Goal: Information Seeking & Learning: Check status

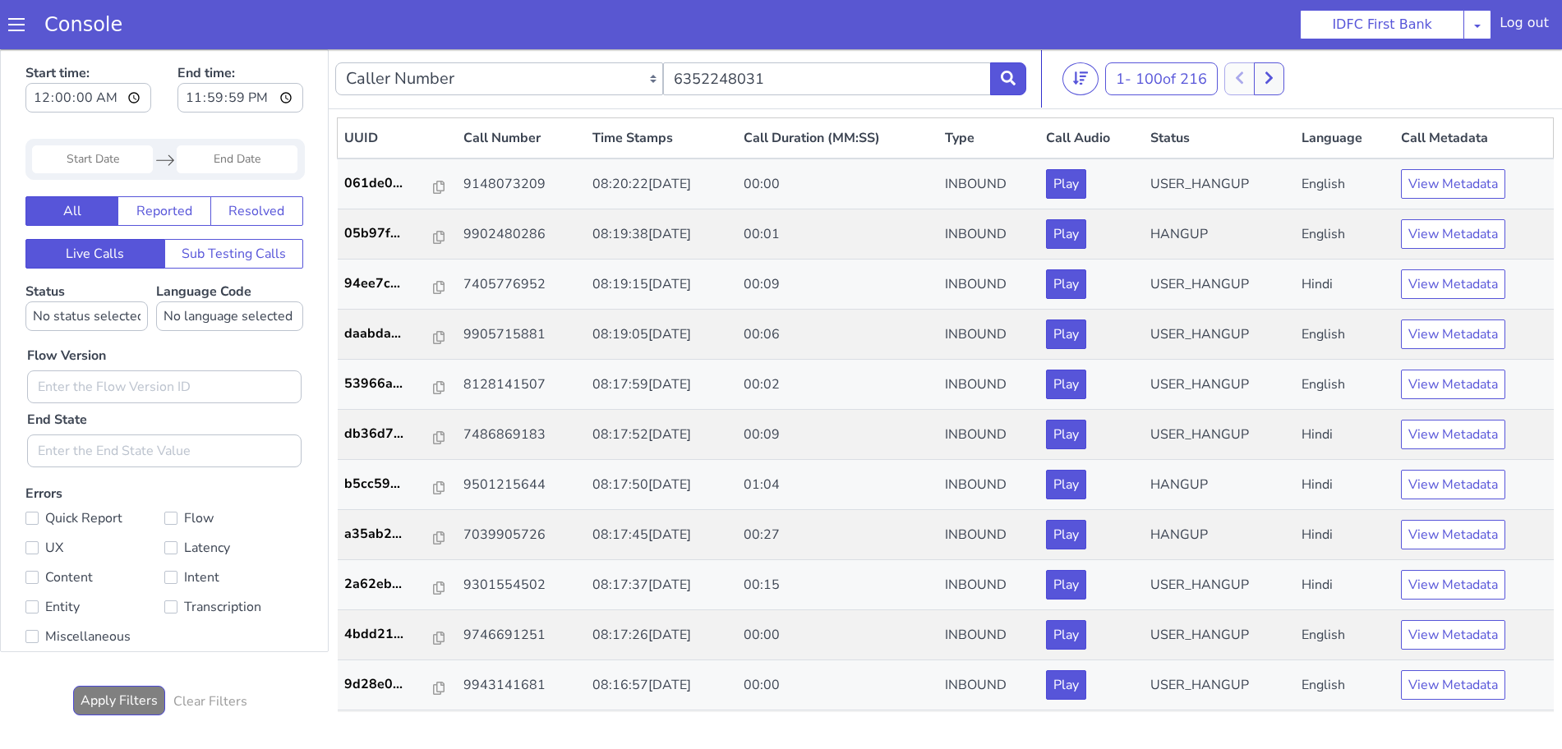
type input "6352248031"
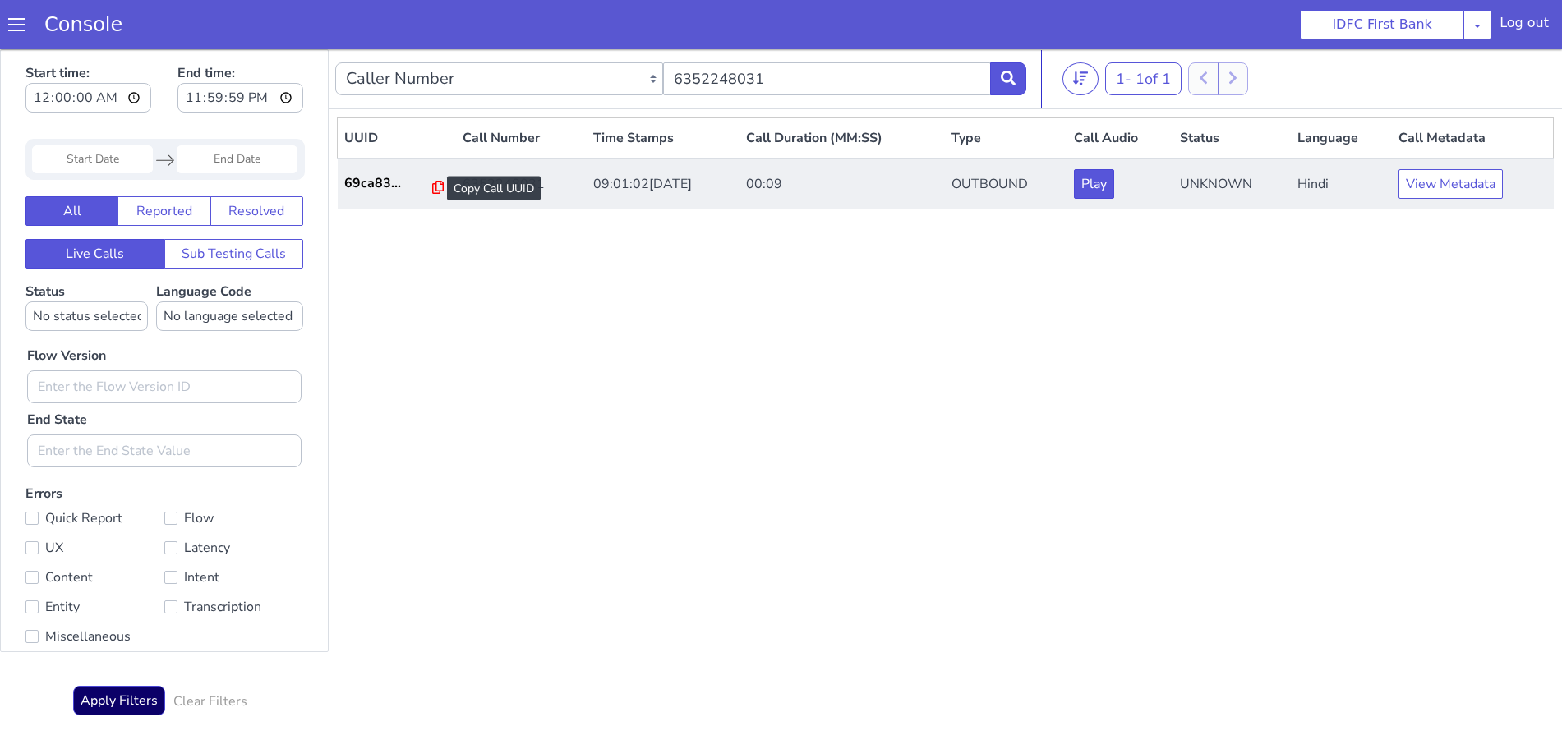
click at [432, 185] on icon at bounding box center [438, 187] width 12 height 13
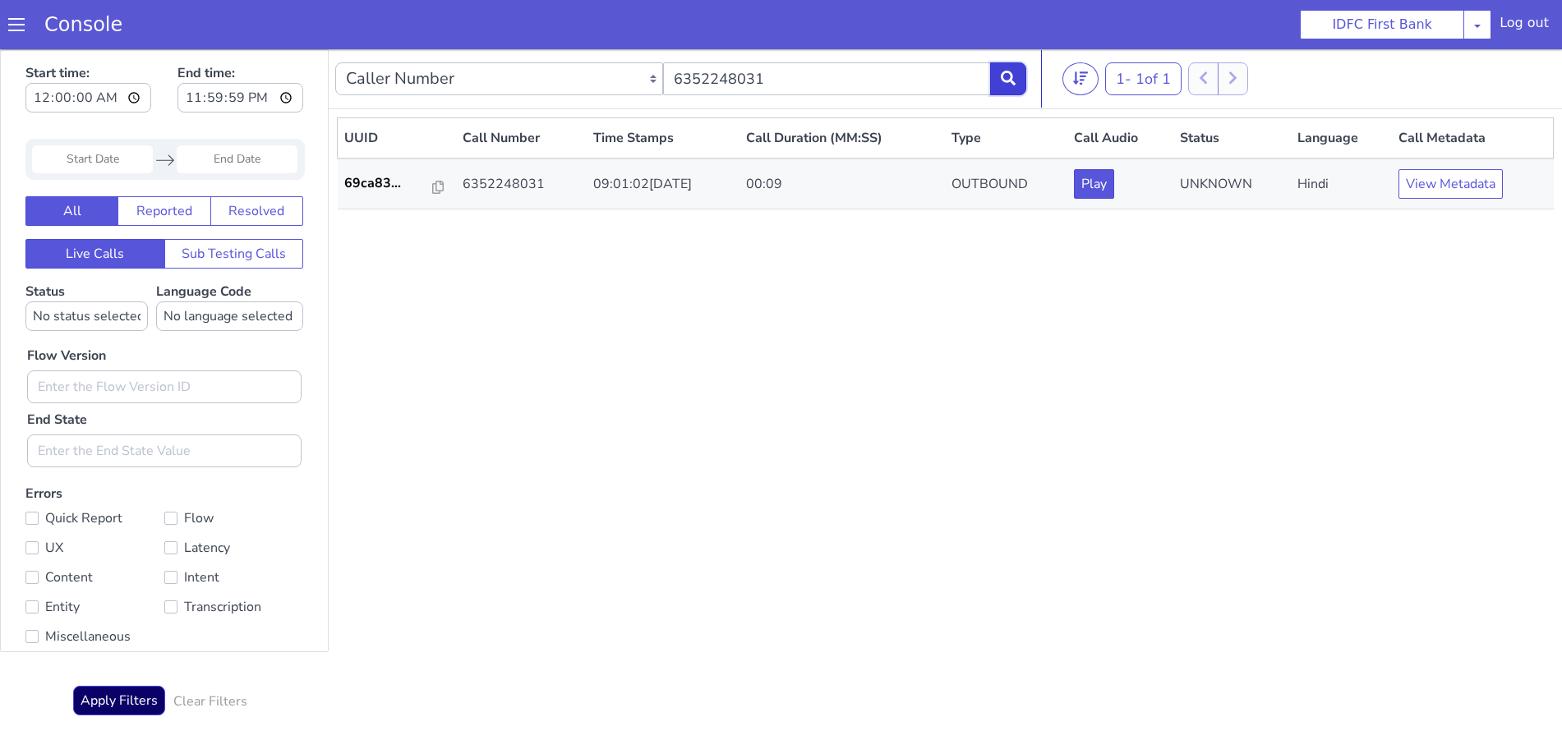
click at [1010, 69] on button at bounding box center [1008, 78] width 36 height 33
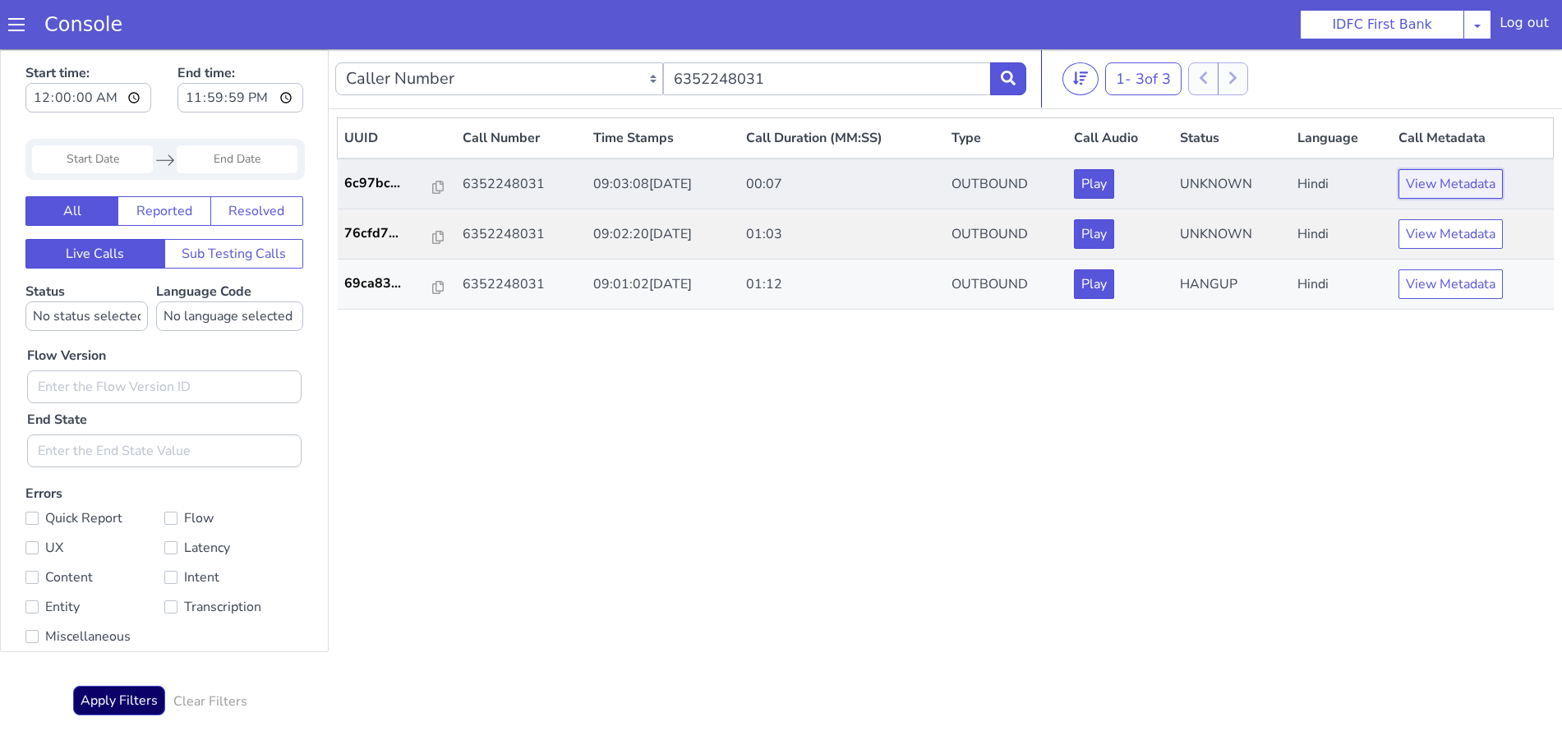
click at [1416, 185] on button "View Metadata" at bounding box center [1450, 184] width 104 height 30
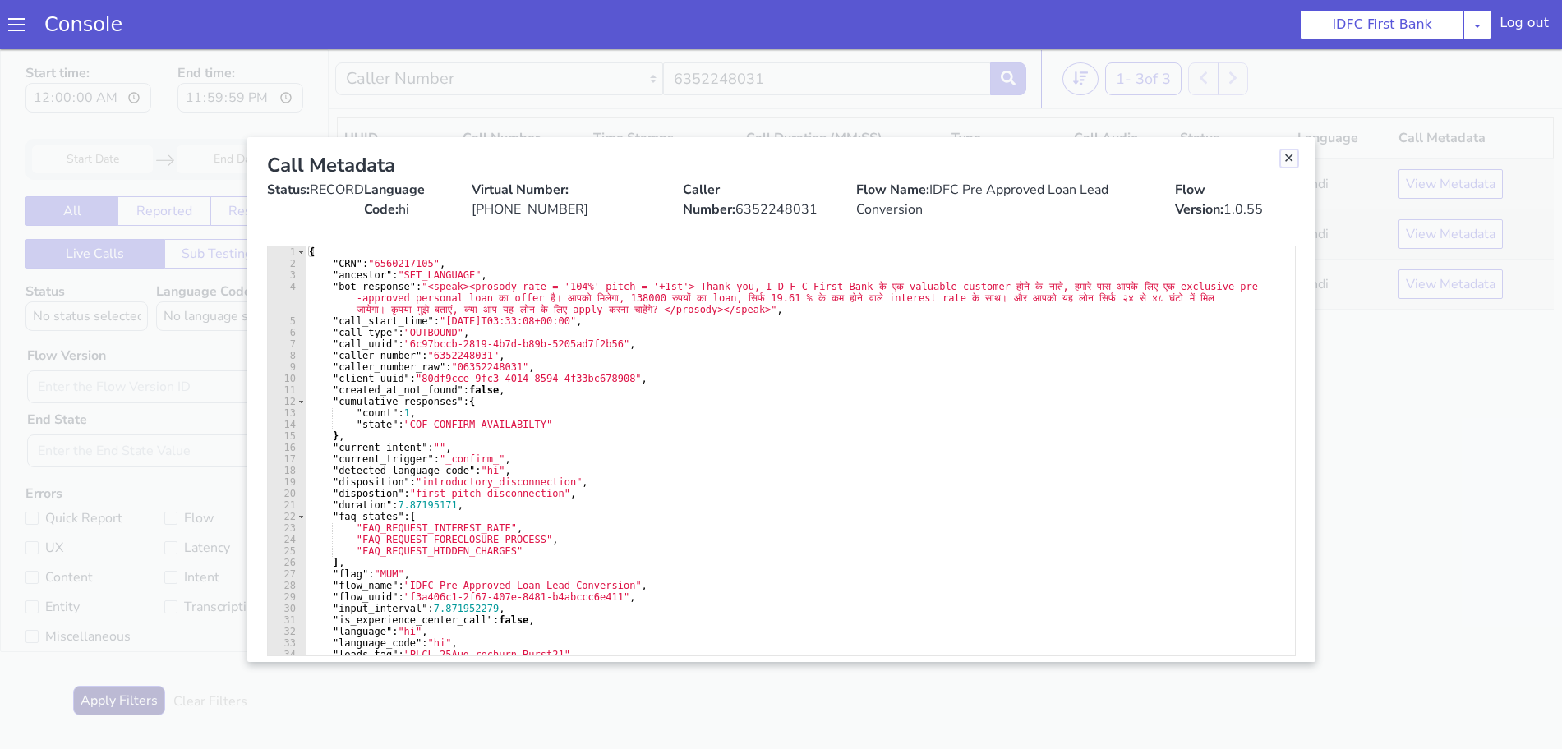
click at [1289, 156] on link "Close" at bounding box center [1289, 158] width 16 height 16
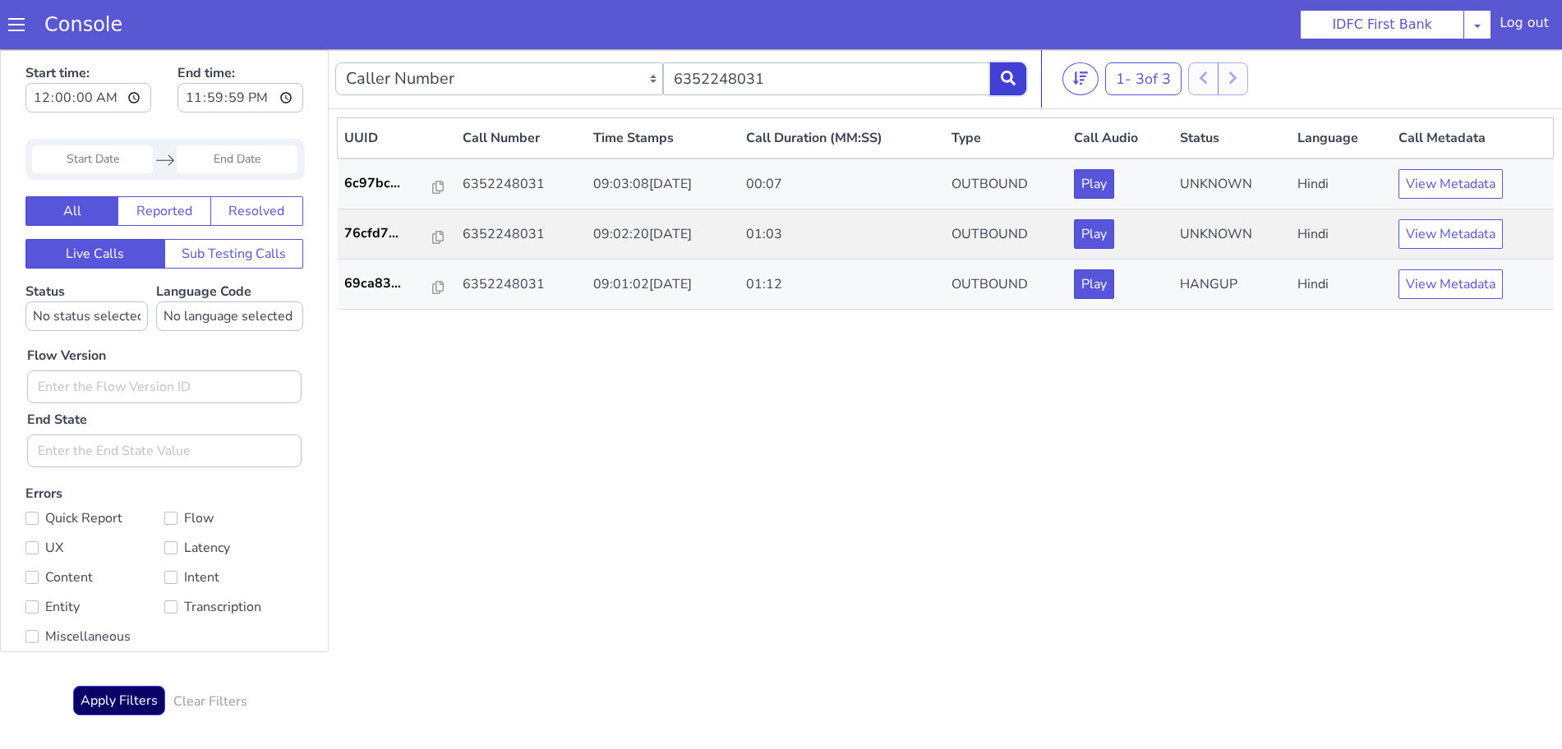
click at [1013, 76] on icon at bounding box center [1008, 78] width 15 height 15
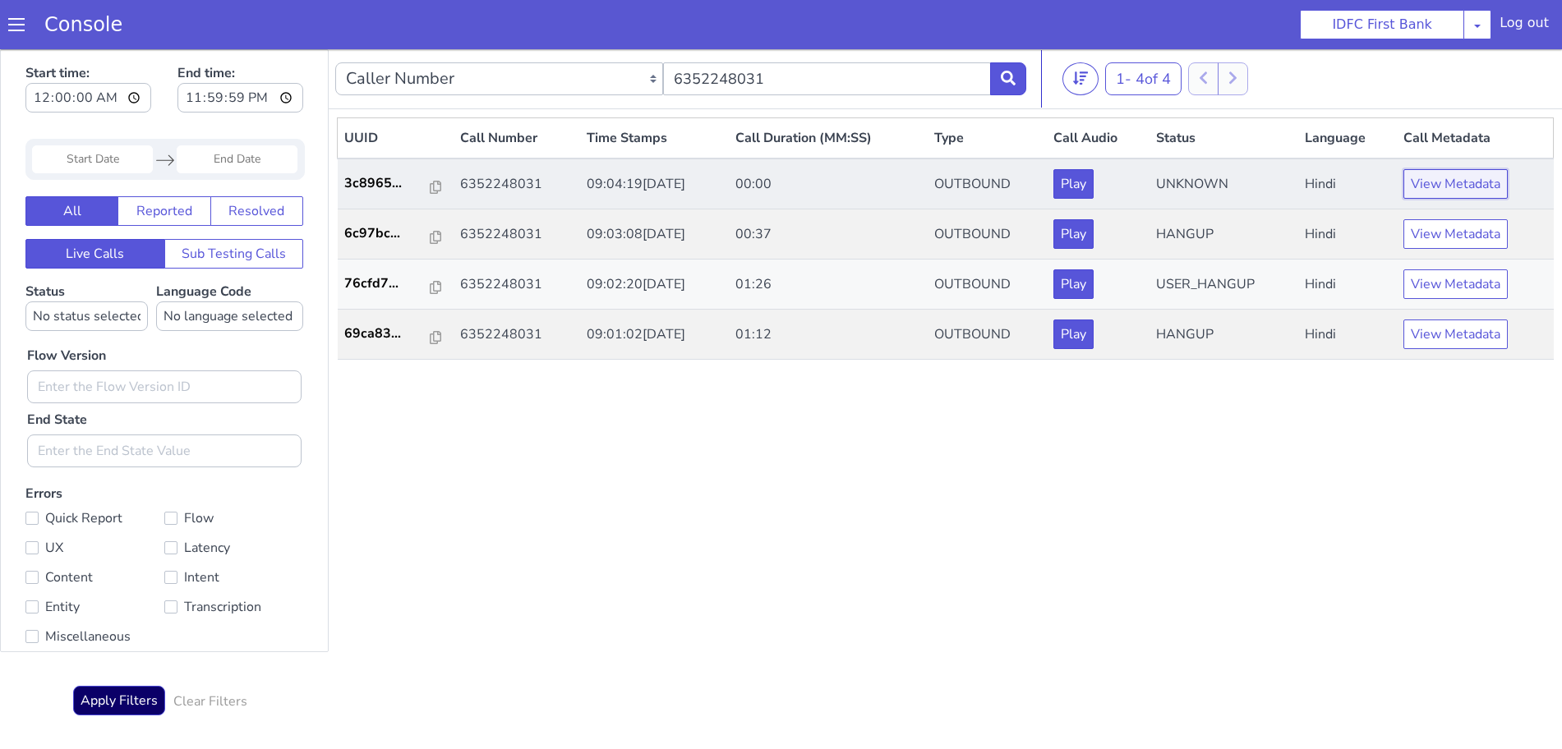
click at [1448, 181] on button "View Metadata" at bounding box center [1455, 184] width 104 height 30
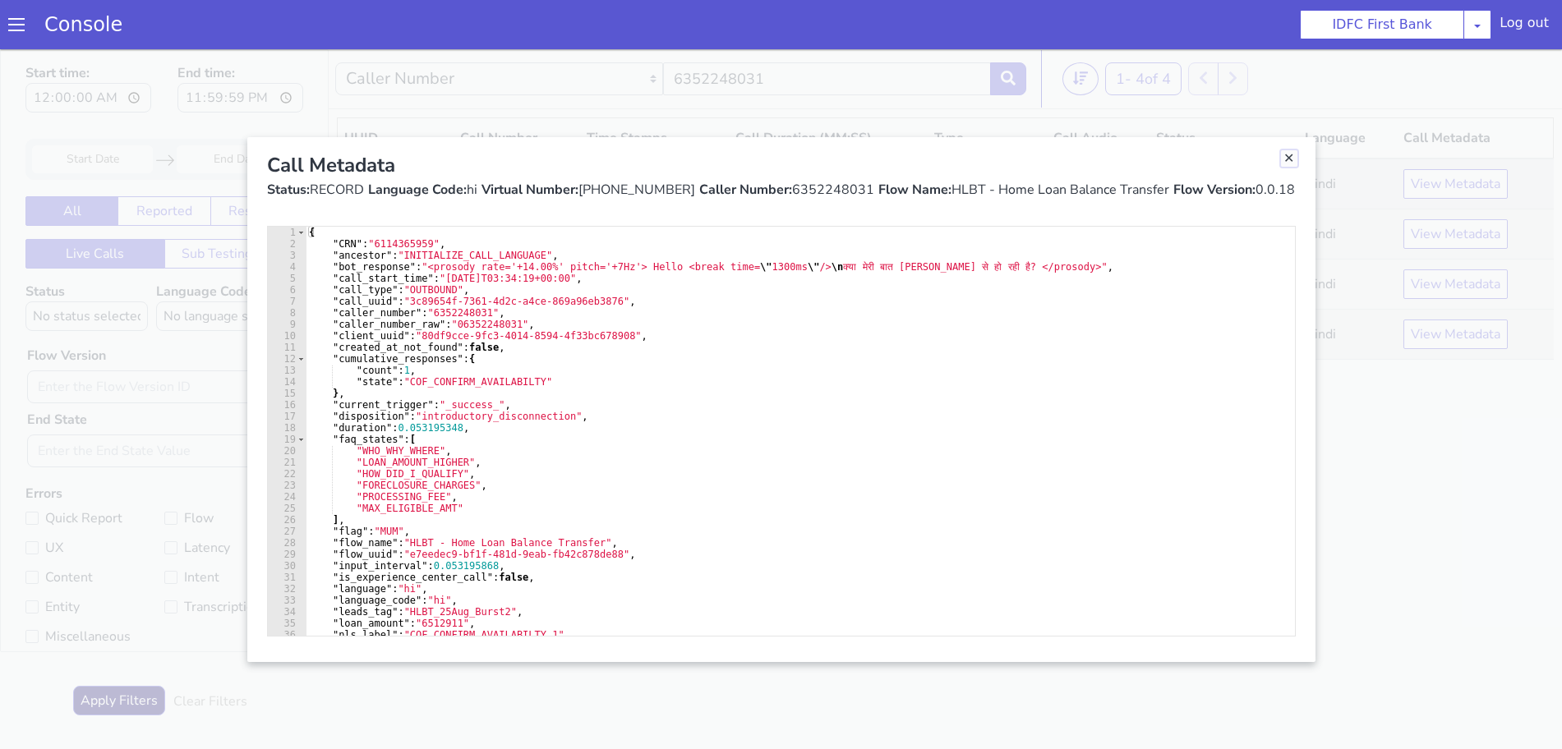
click at [1289, 158] on link "Close" at bounding box center [1289, 158] width 16 height 16
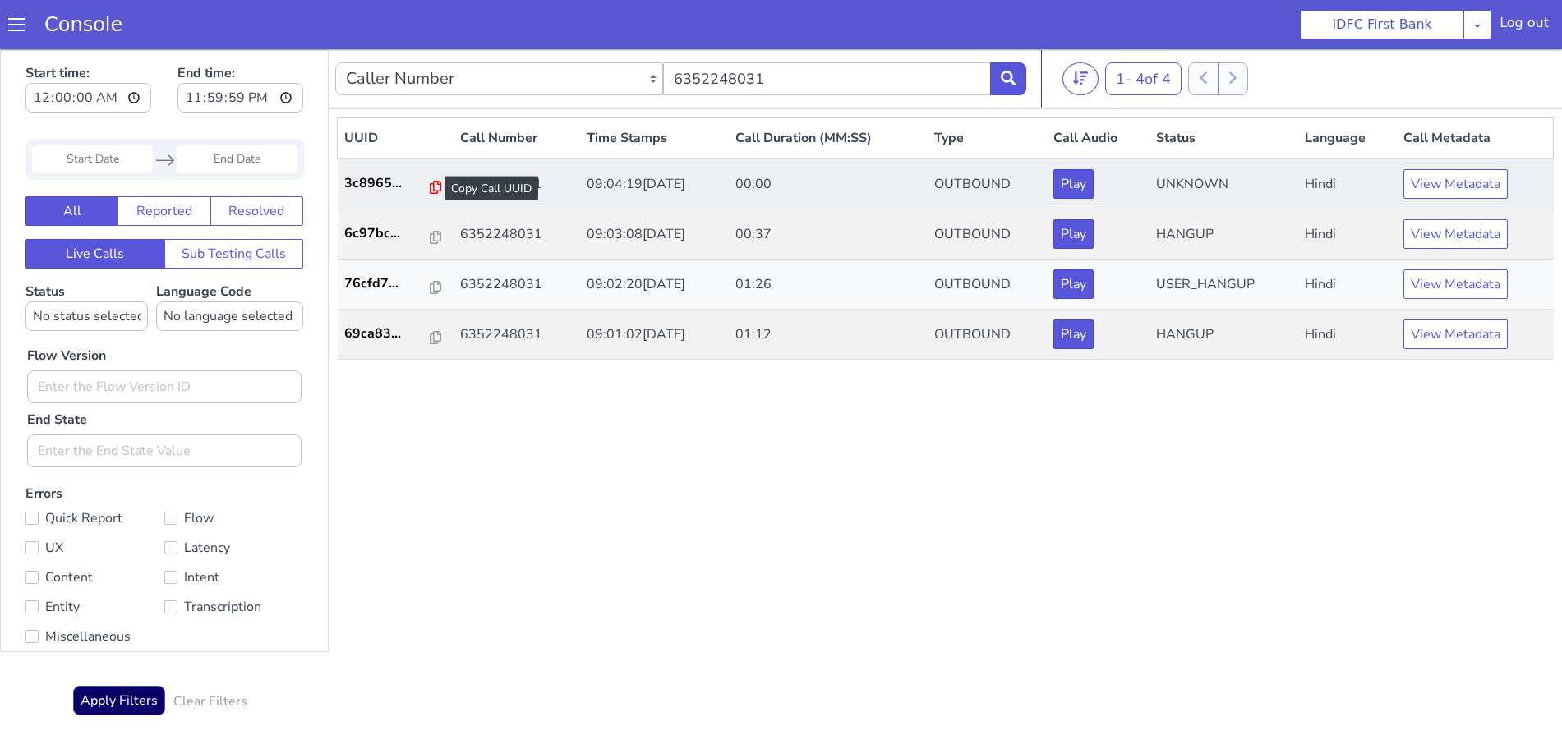
click at [430, 189] on icon at bounding box center [436, 187] width 12 height 13
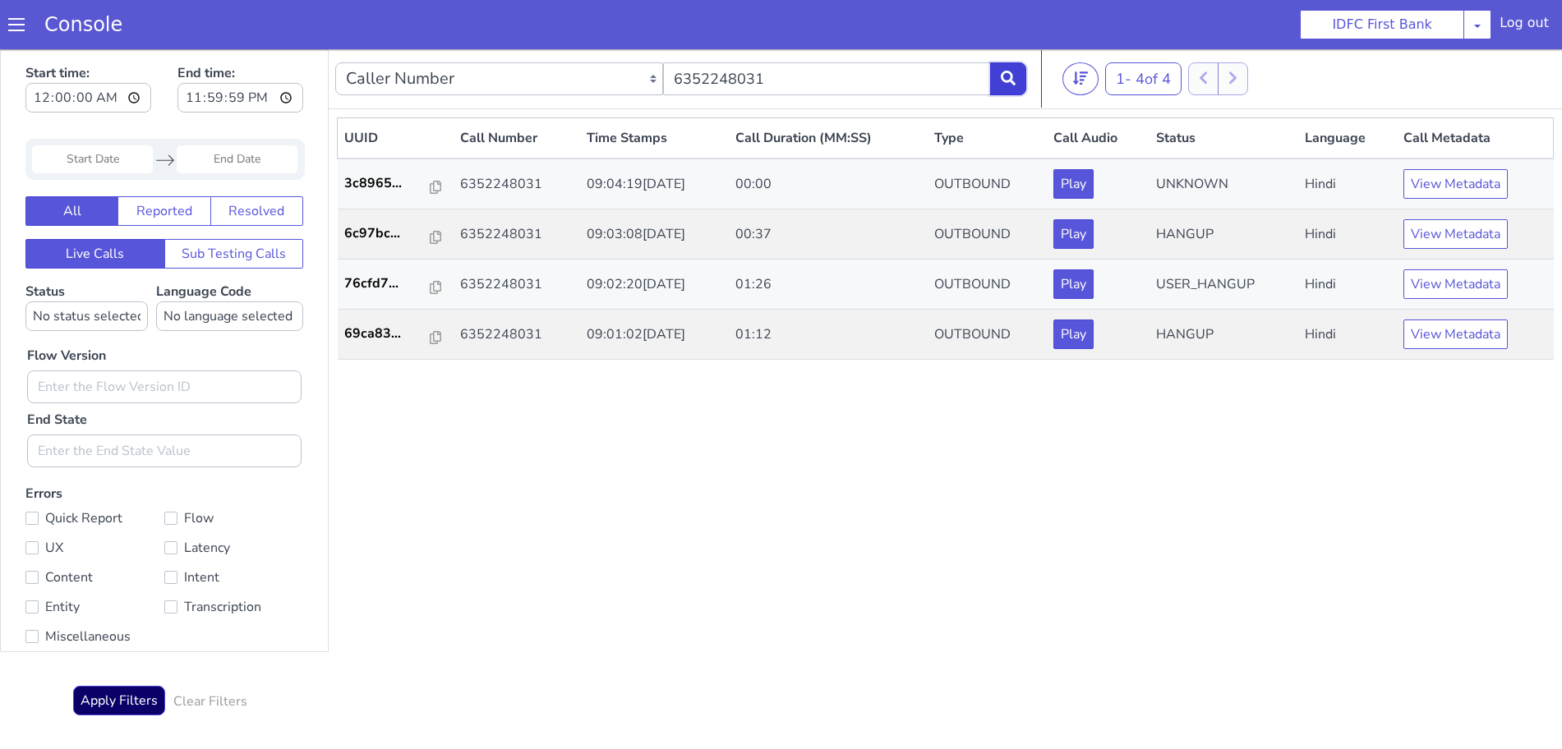
click at [1004, 72] on icon at bounding box center [1008, 78] width 15 height 15
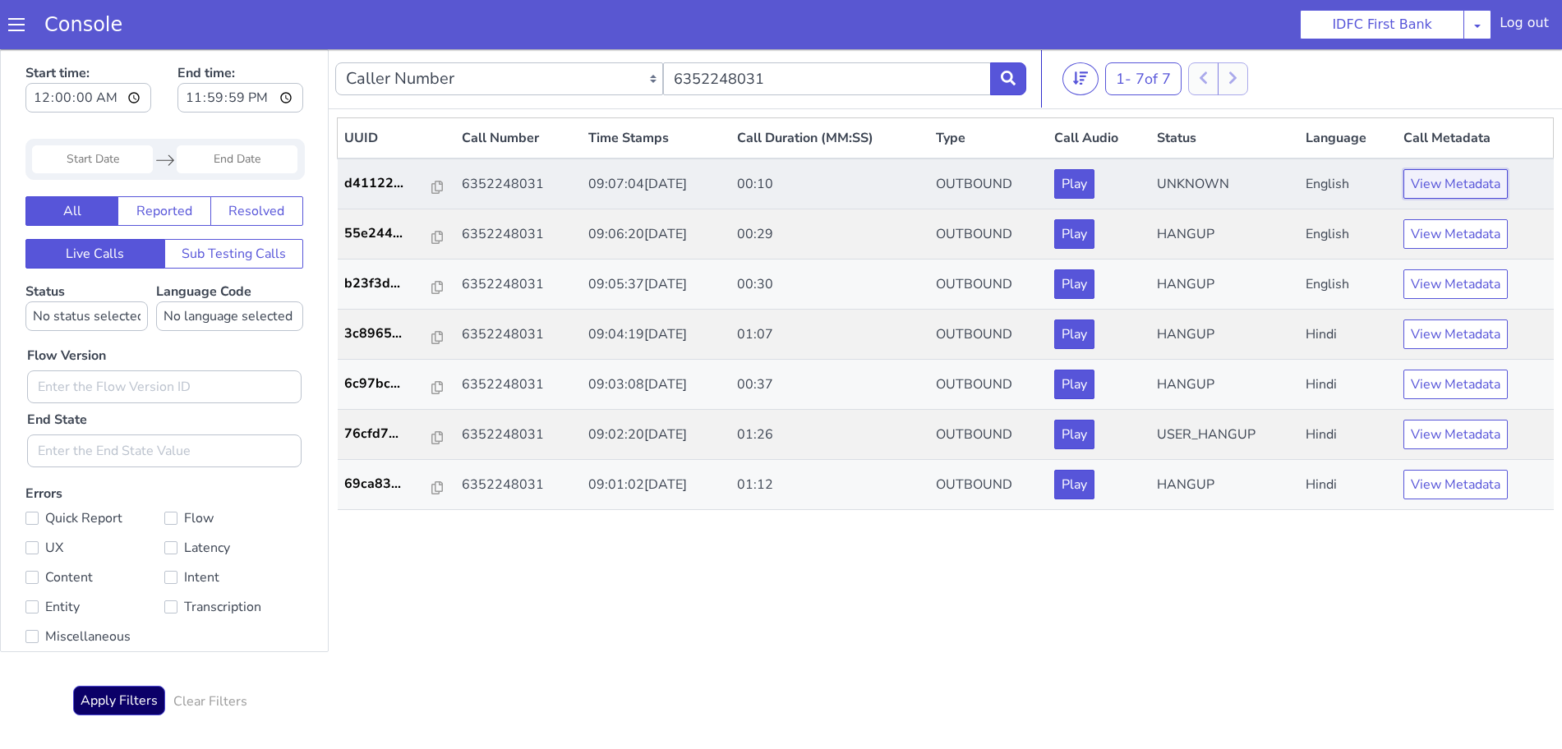
click at [1447, 183] on button "View Metadata" at bounding box center [1455, 184] width 104 height 30
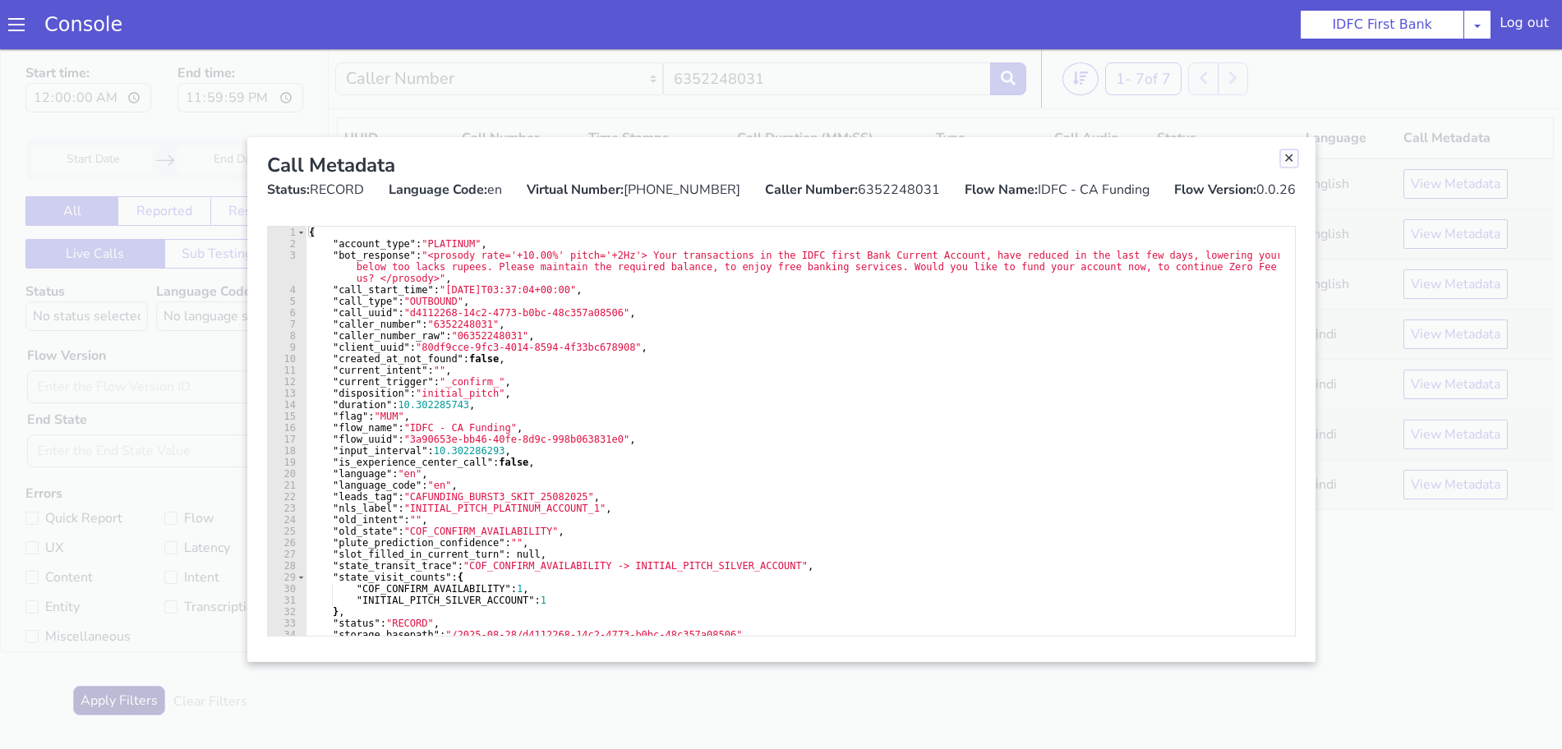
click at [1285, 158] on link "Close" at bounding box center [1289, 158] width 16 height 16
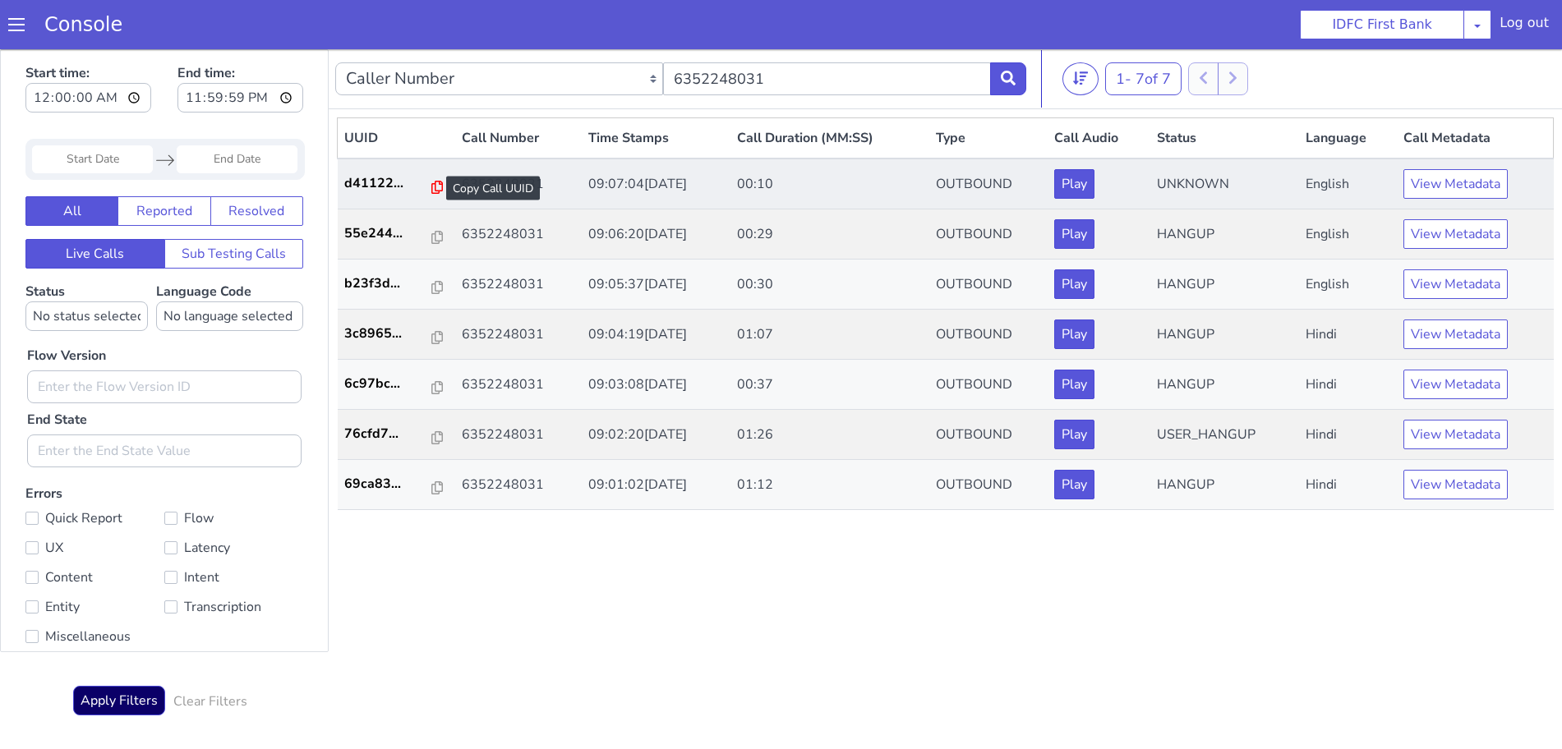
click at [431, 186] on icon at bounding box center [437, 187] width 12 height 13
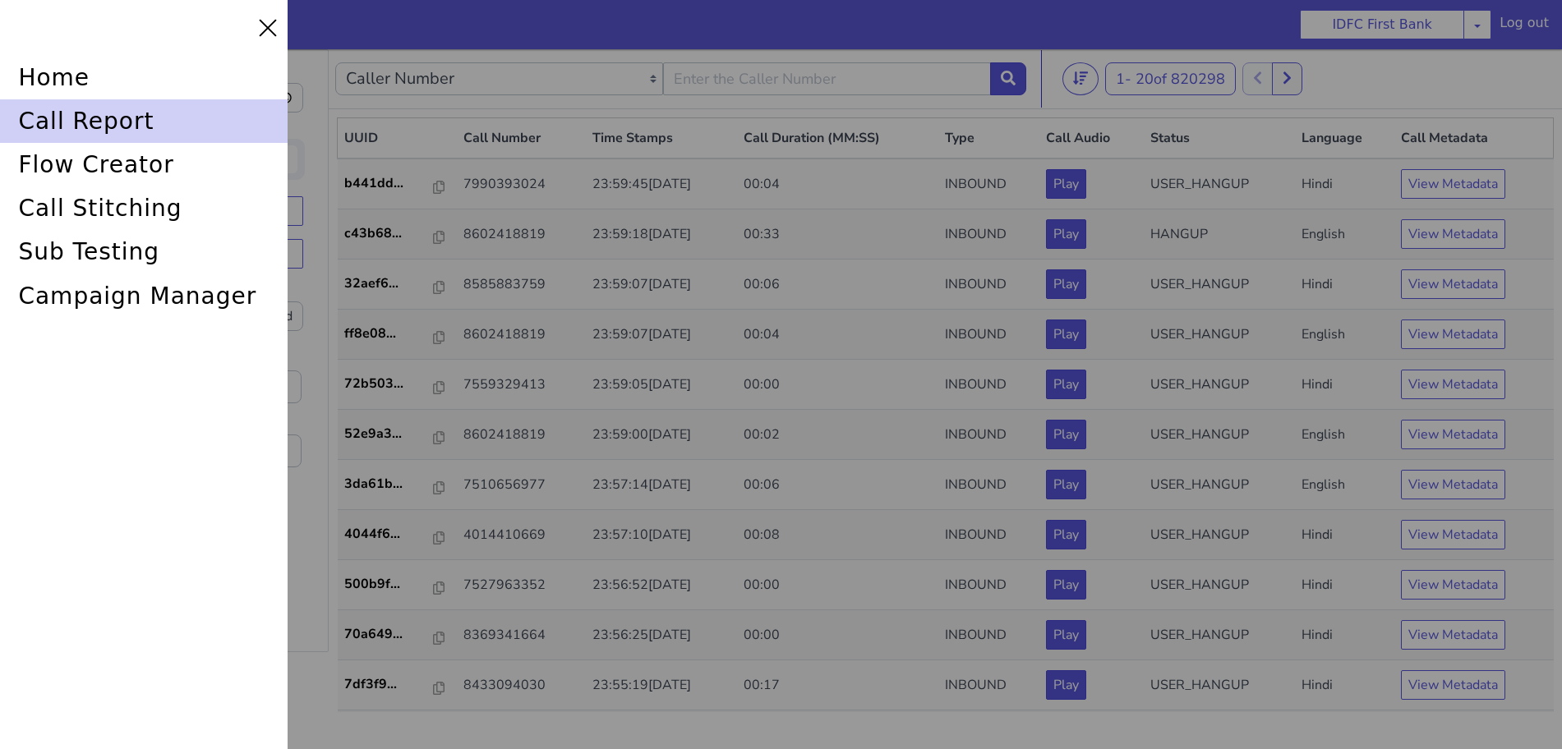
click at [134, 119] on div "call report" at bounding box center [144, 121] width 288 height 44
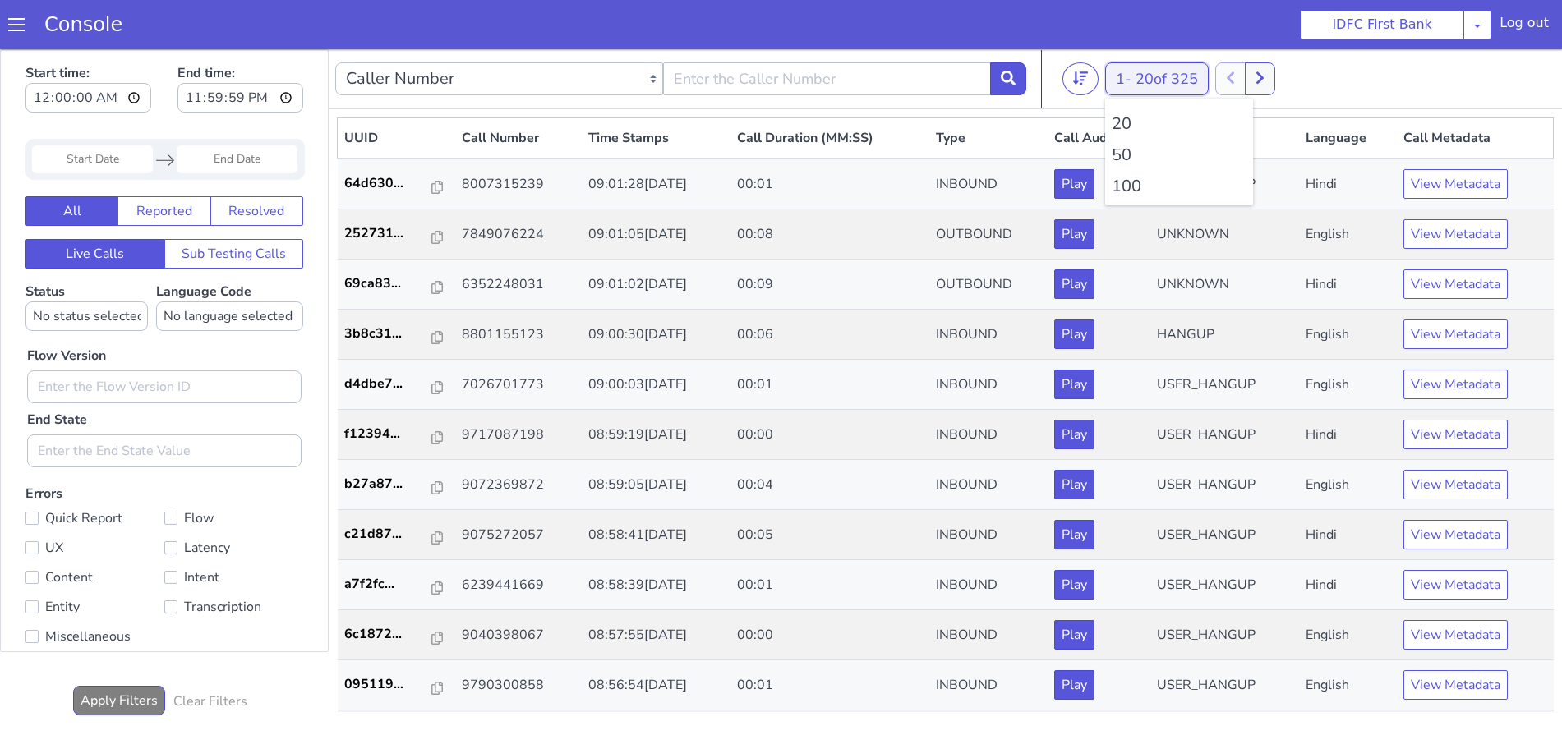
click at [1147, 78] on span "20 of 325" at bounding box center [1166, 79] width 62 height 20
click at [1135, 180] on li "100" at bounding box center [1179, 186] width 135 height 25
